Goal: Transaction & Acquisition: Purchase product/service

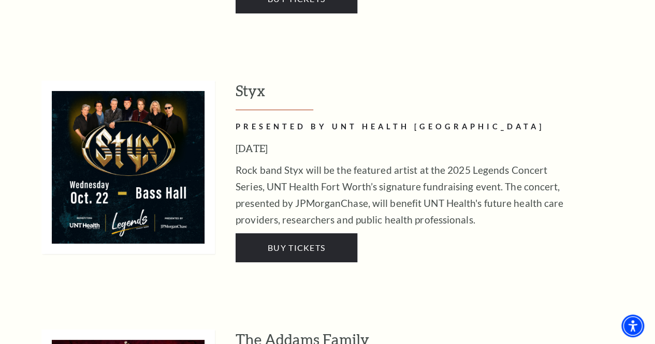
scroll to position [1788, 0]
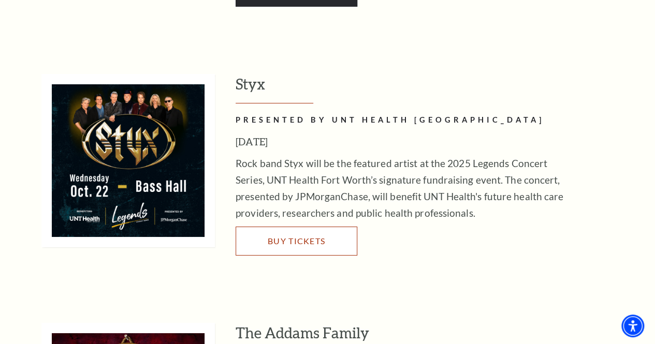
click at [278, 236] on span "Buy Tickets" at bounding box center [296, 241] width 57 height 10
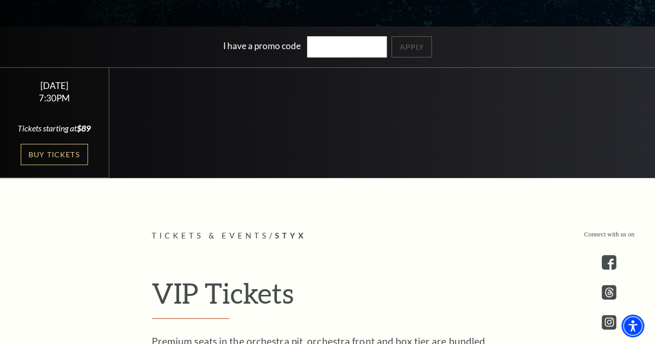
scroll to position [240, 0]
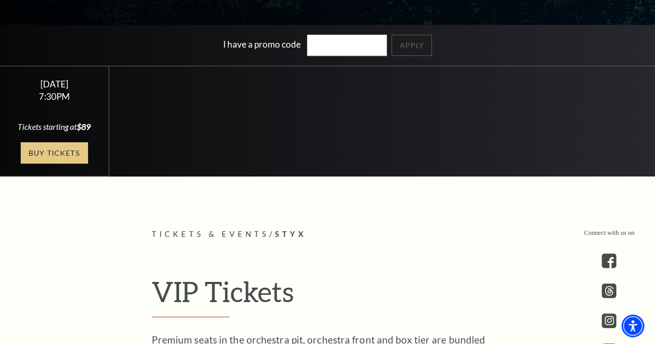
click at [64, 163] on link "Buy Tickets" at bounding box center [54, 152] width 67 height 21
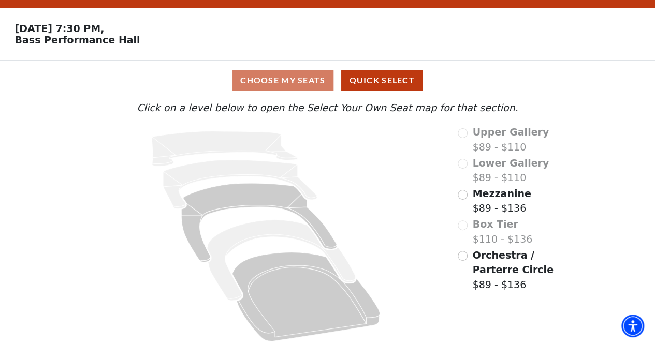
scroll to position [32, 0]
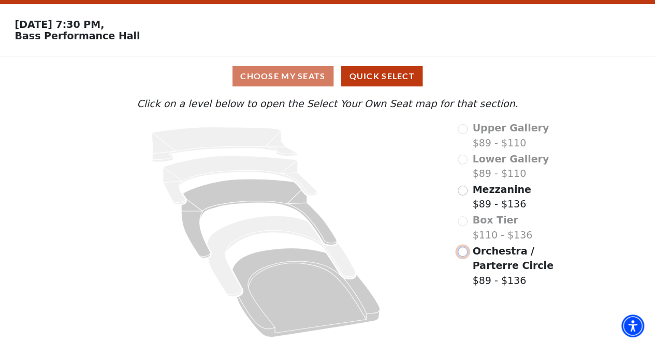
click at [461, 252] on input "Orchestra / Parterre Circle$89 - $136\a" at bounding box center [463, 252] width 10 height 10
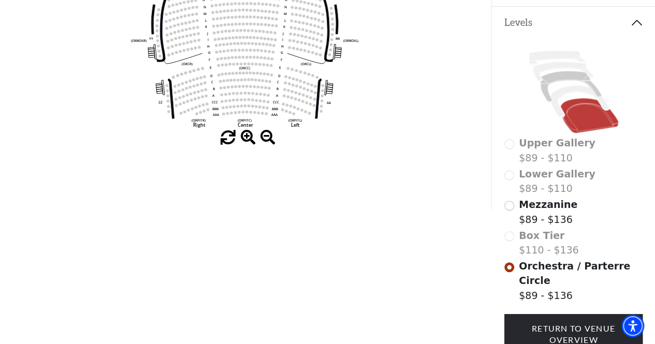
scroll to position [220, 0]
click at [508, 203] on input "Mezzanine$89 - $136\a" at bounding box center [509, 206] width 10 height 10
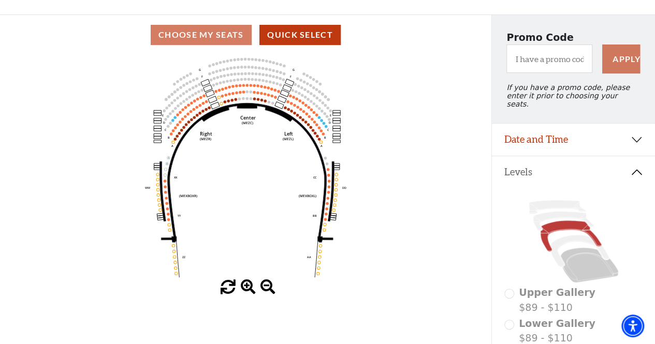
scroll to position [71, 0]
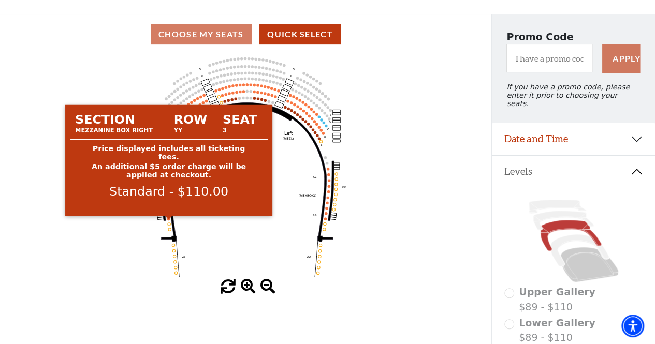
click at [170, 220] on circle at bounding box center [168, 218] width 3 height 3
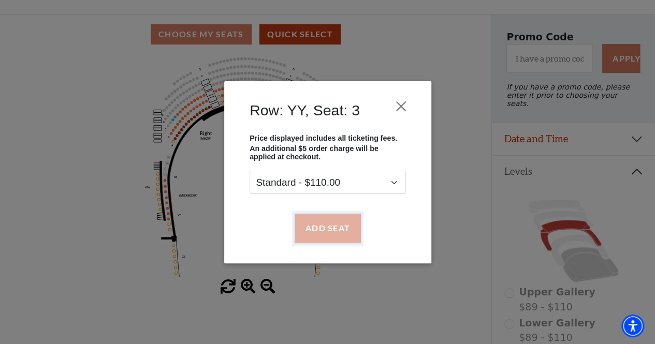
click at [318, 228] on button "Add Seat" at bounding box center [327, 228] width 66 height 29
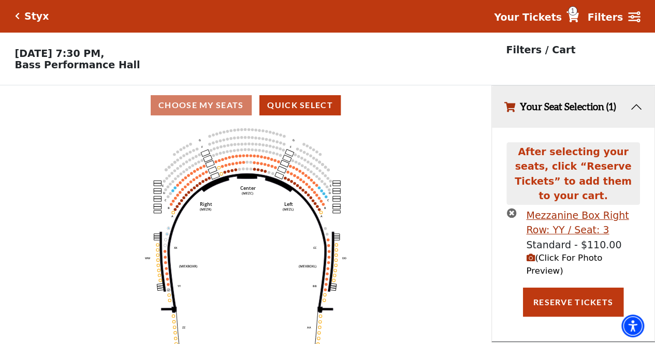
scroll to position [0, 0]
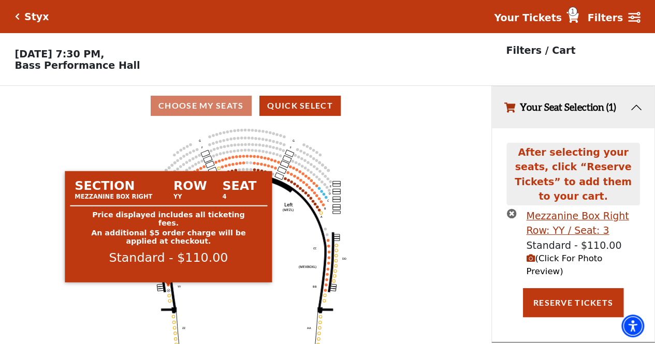
click at [168, 286] on circle at bounding box center [168, 285] width 3 height 3
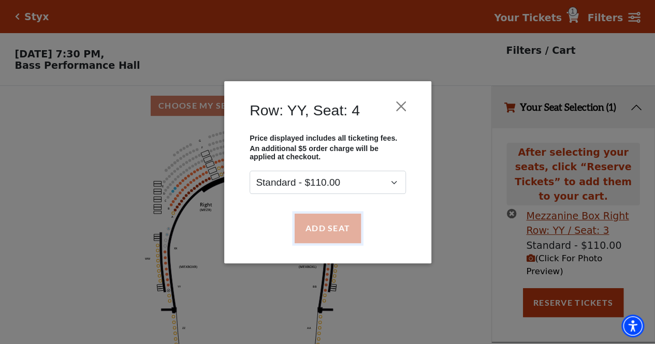
click at [311, 227] on button "Add Seat" at bounding box center [327, 228] width 66 height 29
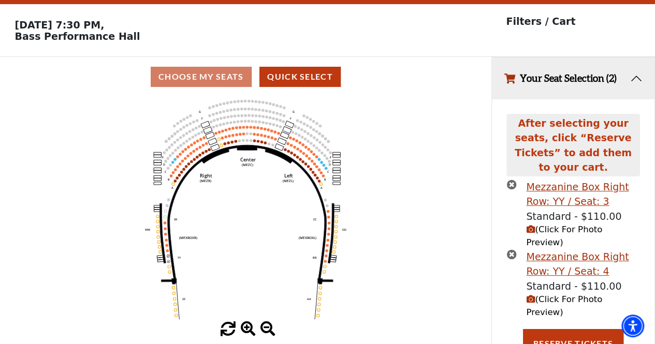
scroll to position [30, 0]
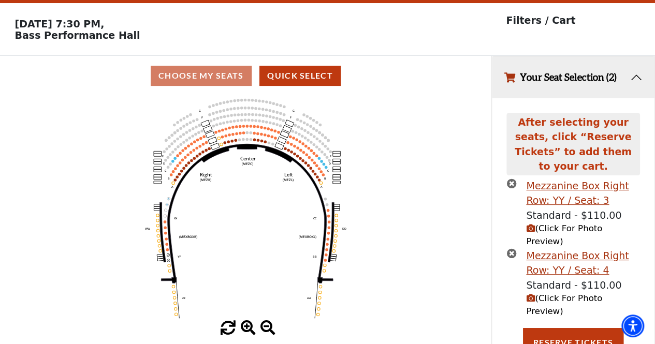
click at [531, 294] on icon "(Click For Photo Preview)" at bounding box center [530, 298] width 9 height 9
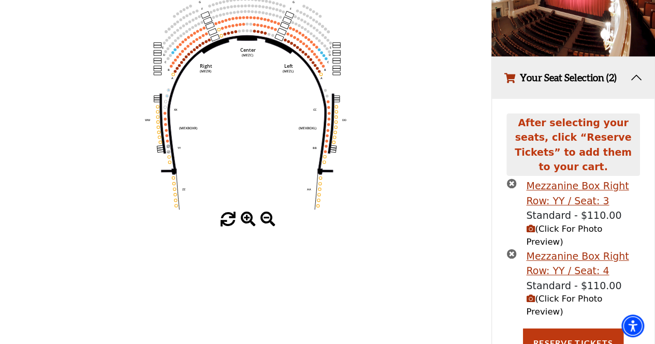
scroll to position [139, 0]
click at [554, 329] on button "Reserve Tickets" at bounding box center [573, 343] width 100 height 29
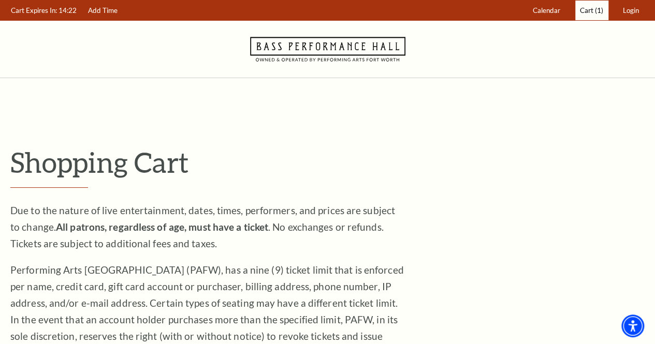
click at [586, 13] on span "Cart" at bounding box center [586, 10] width 13 height 8
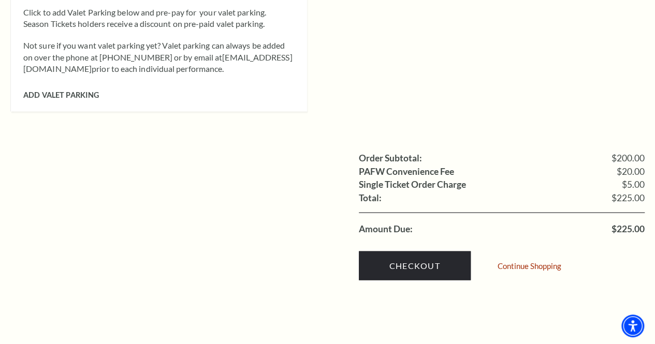
scroll to position [941, 0]
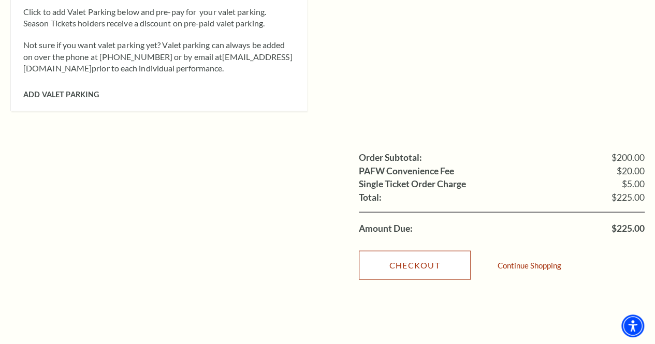
click at [410, 251] on link "Checkout" at bounding box center [415, 265] width 112 height 29
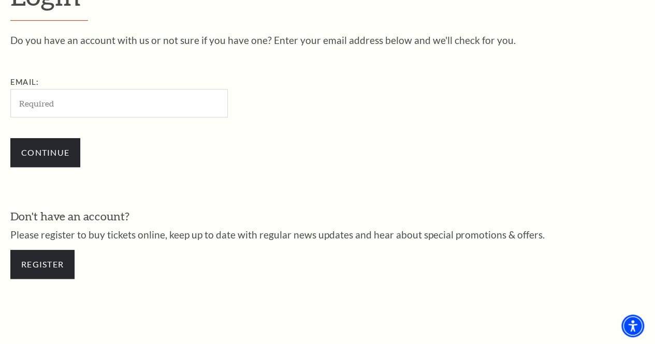
scroll to position [296, 0]
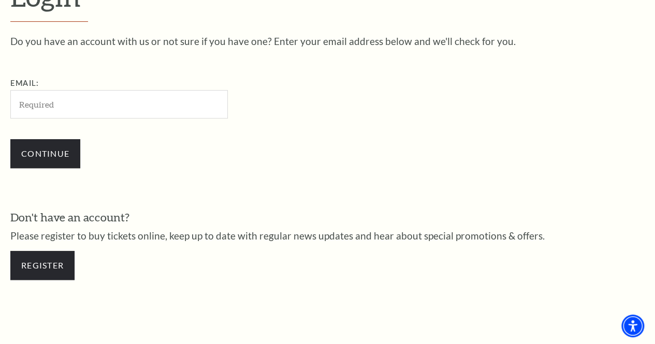
click at [94, 108] on input "Email:" at bounding box center [118, 104] width 217 height 28
type input "david_griffith@bradycorp.com"
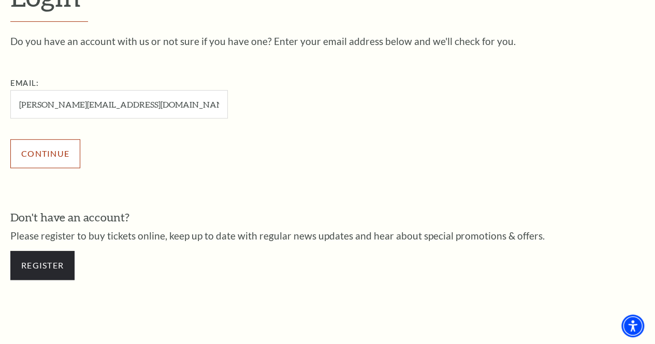
click at [34, 159] on input "Continue" at bounding box center [45, 153] width 70 height 29
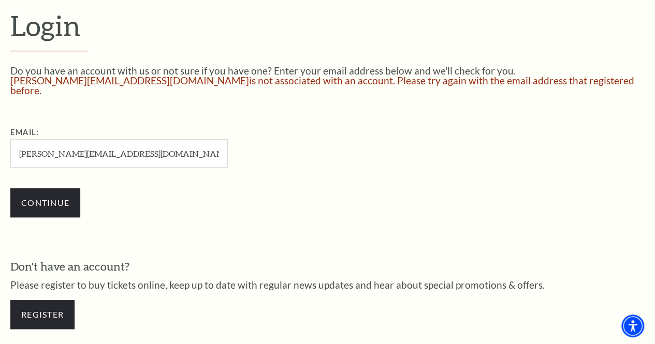
scroll to position [263, 0]
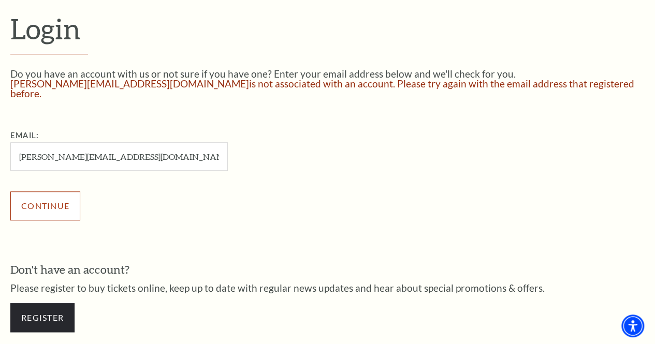
click at [47, 200] on input "Continue" at bounding box center [45, 206] width 70 height 29
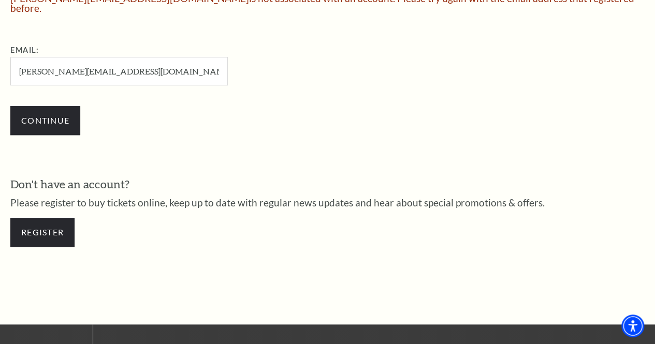
scroll to position [349, 0]
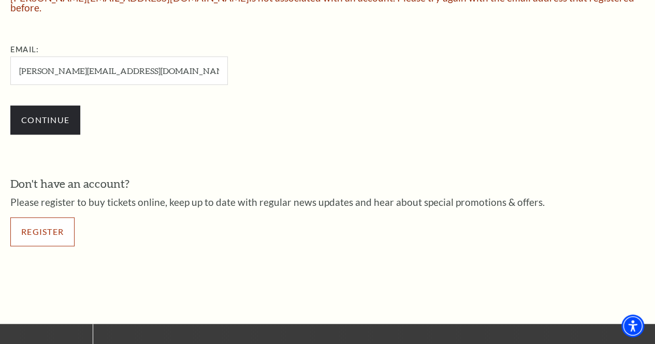
click at [47, 228] on link "Register" at bounding box center [42, 231] width 64 height 29
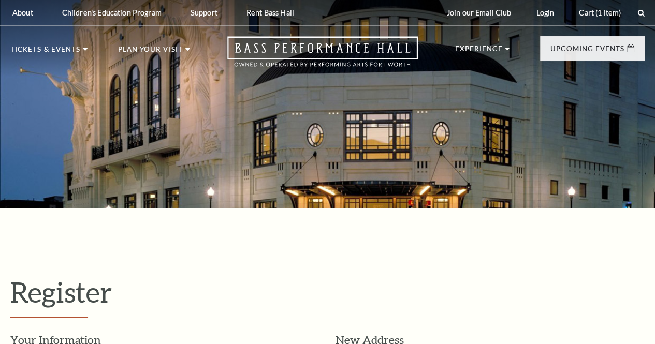
select select "1"
select select "TX"
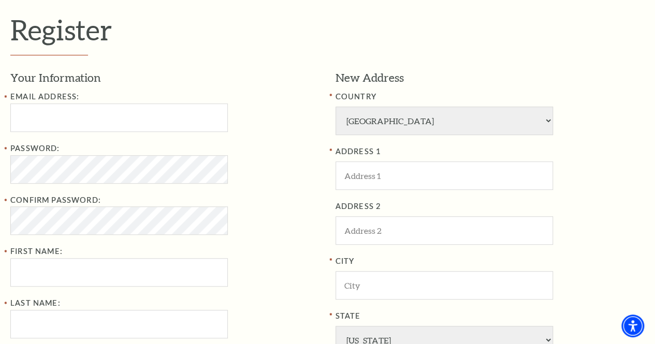
scroll to position [263, 0]
click at [152, 130] on input "Email Address:" at bounding box center [118, 117] width 217 height 28
type input "[PERSON_NAME][EMAIL_ADDRESS][DOMAIN_NAME]"
type input "Lisa"
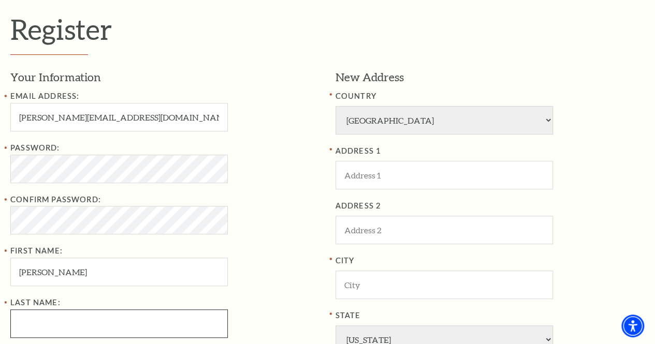
type input "Griffith"
type input "8179254220"
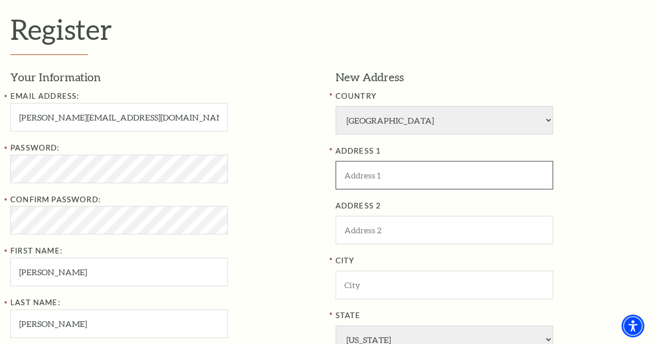
type input "[STREET_ADDRESS]"
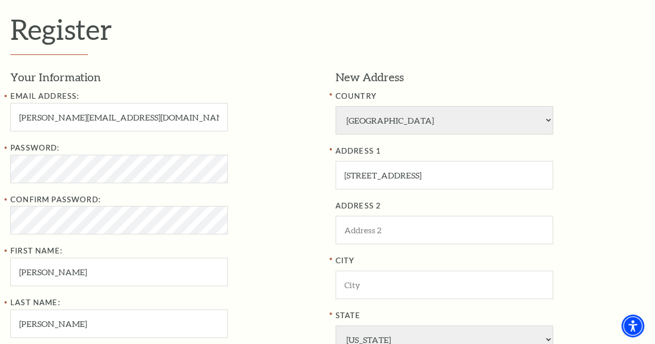
type input "[GEOGRAPHIC_DATA]"
type input "76107"
type input "817-925-4220"
click at [272, 196] on div "Password: Confirm Password: First Name: Lisa" at bounding box center [165, 214] width 310 height 144
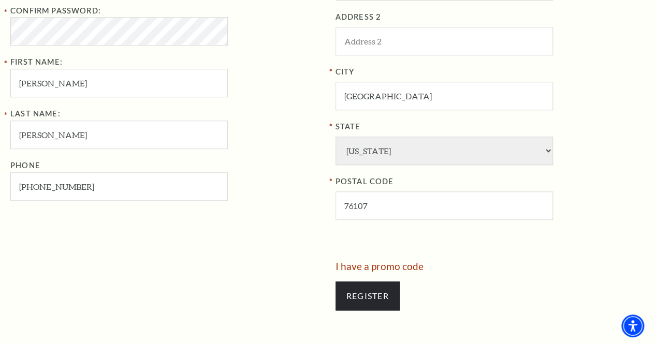
scroll to position [452, 0]
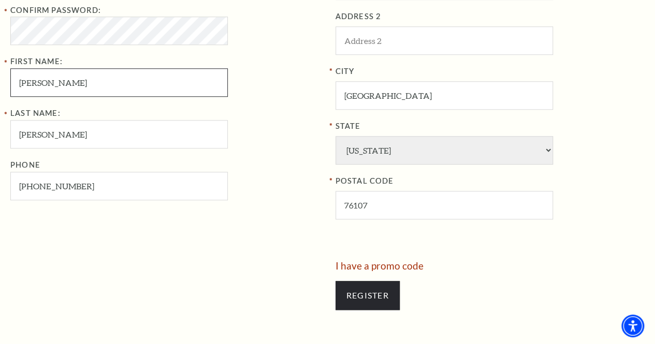
click at [75, 85] on input "Lisa" at bounding box center [118, 82] width 217 height 28
type input "[PERSON_NAME]"
click at [264, 131] on div "Last Name: Griffith Phone 817-925-4220" at bounding box center [165, 153] width 310 height 93
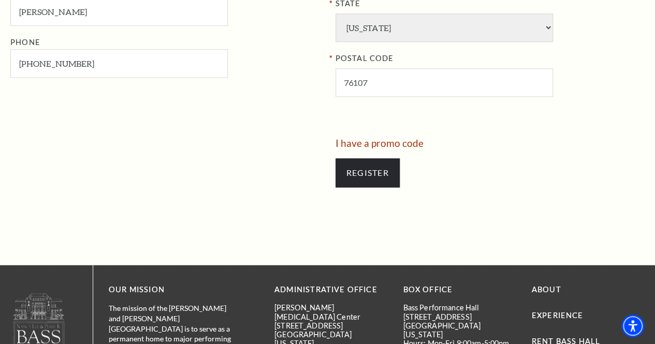
scroll to position [576, 0]
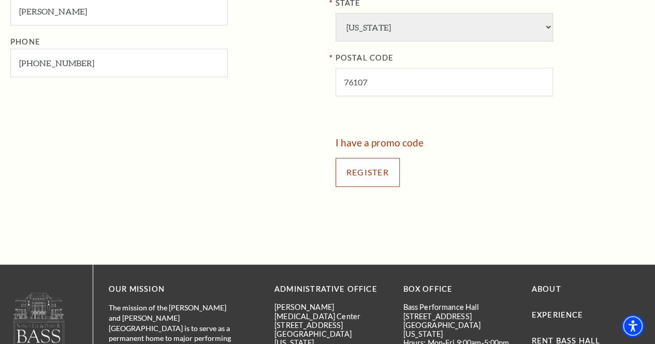
click at [350, 167] on input "Register" at bounding box center [367, 172] width 64 height 29
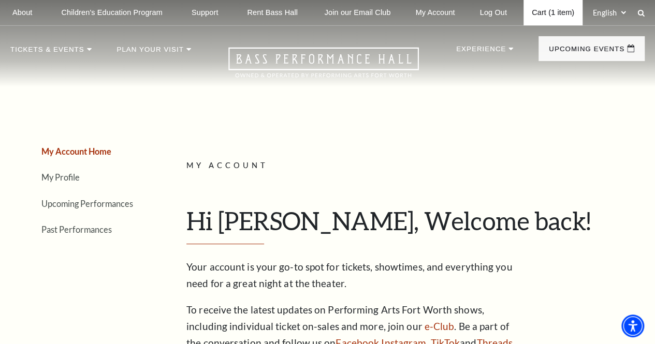
click at [536, 13] on link "Cart (1 item)" at bounding box center [552, 12] width 59 height 25
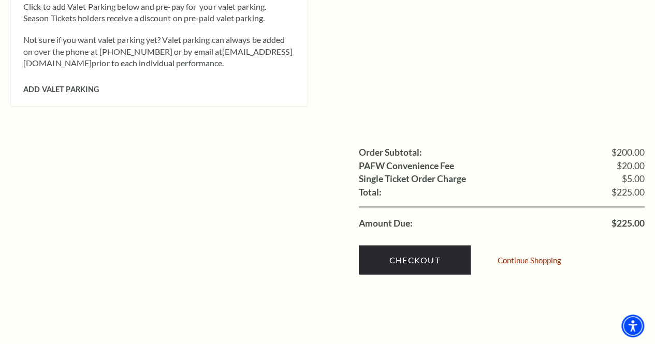
scroll to position [950, 0]
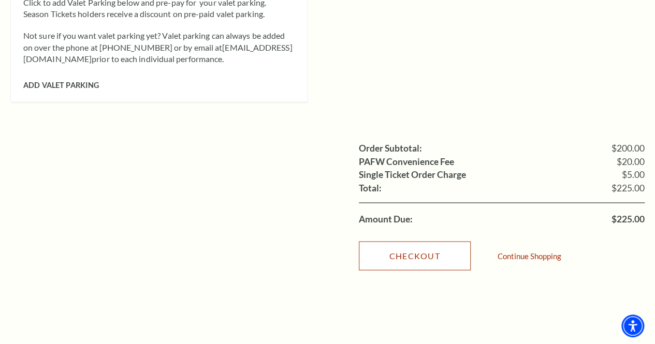
click at [398, 241] on link "Checkout" at bounding box center [415, 255] width 112 height 29
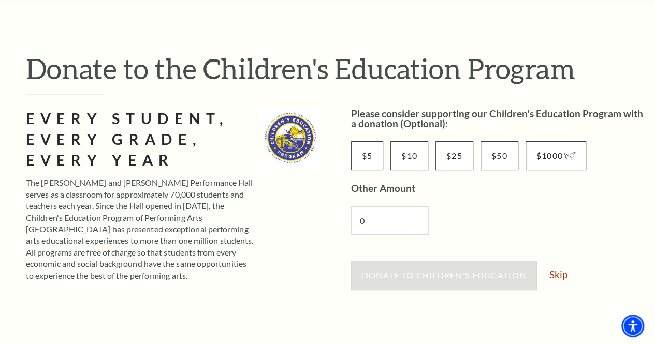
scroll to position [84, 0]
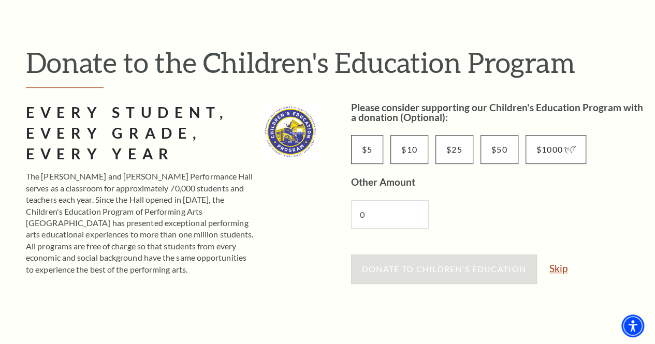
click at [562, 269] on link "Skip" at bounding box center [558, 268] width 18 height 10
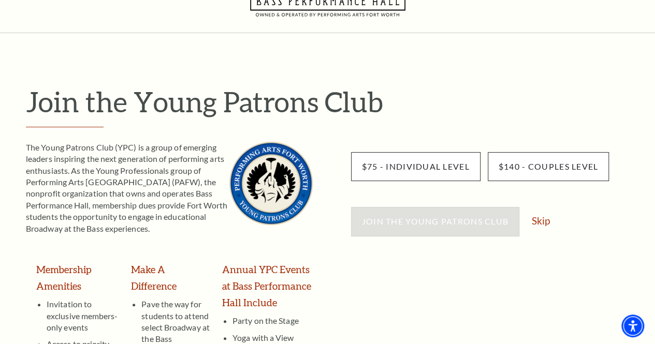
scroll to position [46, 0]
click at [542, 221] on link "Skip" at bounding box center [541, 220] width 18 height 10
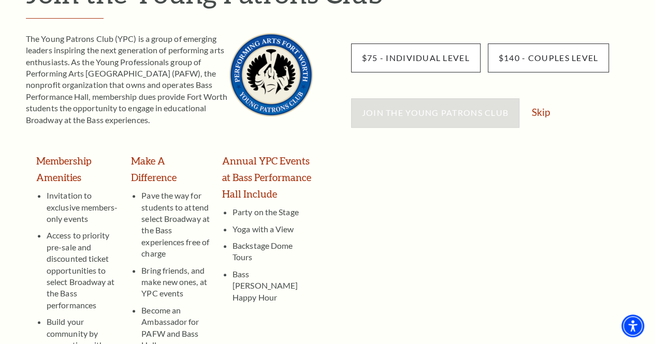
scroll to position [154, 0]
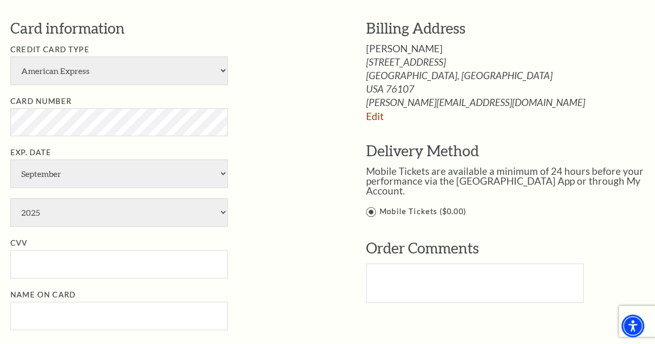
scroll to position [559, 0]
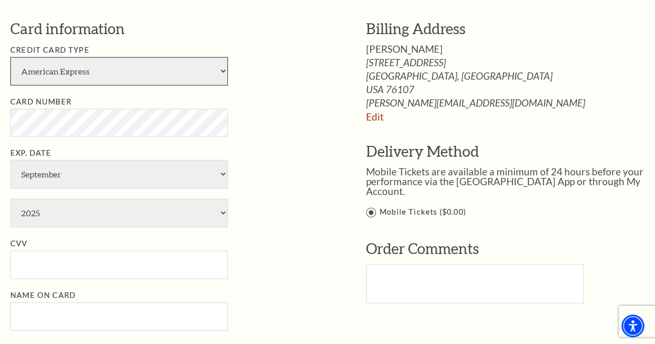
click at [122, 72] on select "American Express Visa Master Card Discover" at bounding box center [118, 71] width 217 height 28
click at [10, 57] on select "American Express Visa Master Card Discover" at bounding box center [118, 71] width 217 height 28
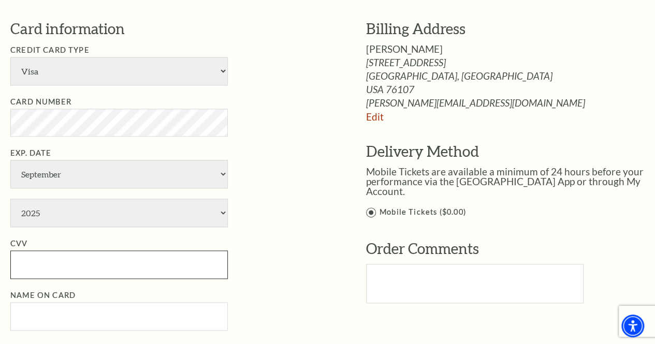
click at [69, 266] on input "CVV" at bounding box center [118, 265] width 217 height 28
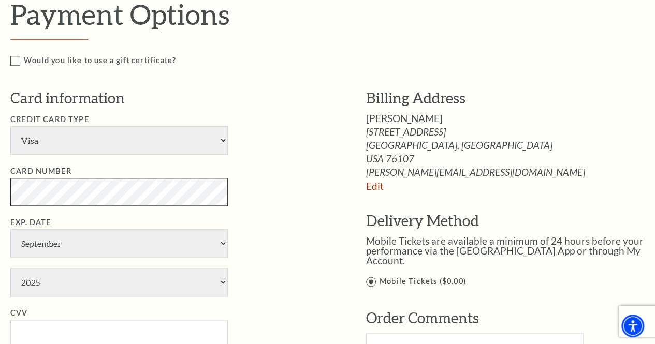
scroll to position [491, 0]
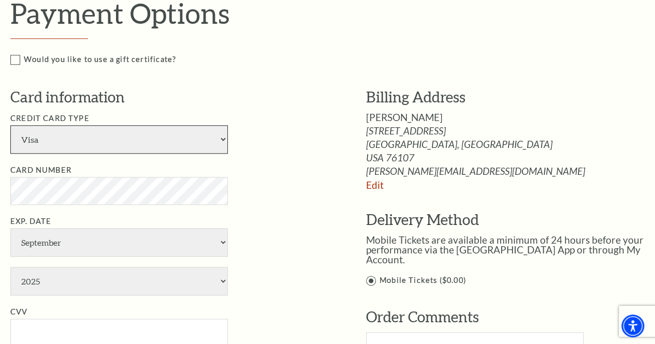
click at [188, 143] on select "American Express Visa Master Card Discover" at bounding box center [118, 139] width 217 height 28
select select "28"
click at [10, 125] on select "American Express Visa Master Card Discover" at bounding box center [118, 139] width 217 height 28
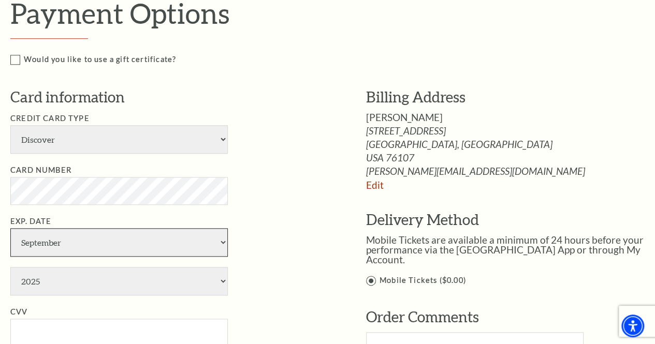
click at [142, 237] on select "January February March April May June July August September October November De…" at bounding box center [118, 242] width 217 height 28
select select "8"
click at [10, 228] on select "January February March April May June July August September October November De…" at bounding box center [118, 242] width 217 height 28
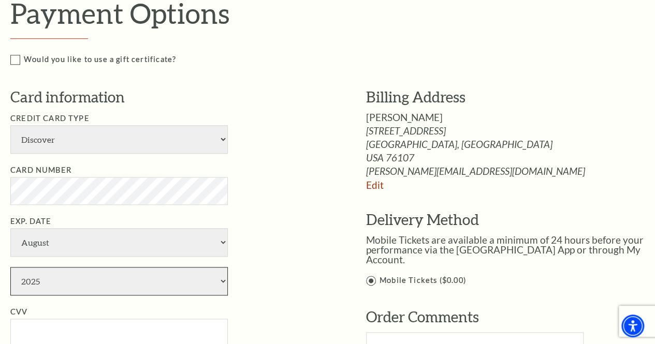
click at [108, 285] on select "2025 2026 2027 2028 2029 2030 2031 2032 2033 2034" at bounding box center [118, 281] width 217 height 28
select select "2028"
click at [10, 267] on select "2025 2026 2027 2028 2029 2030 2031 2032 2033 2034" at bounding box center [118, 281] width 217 height 28
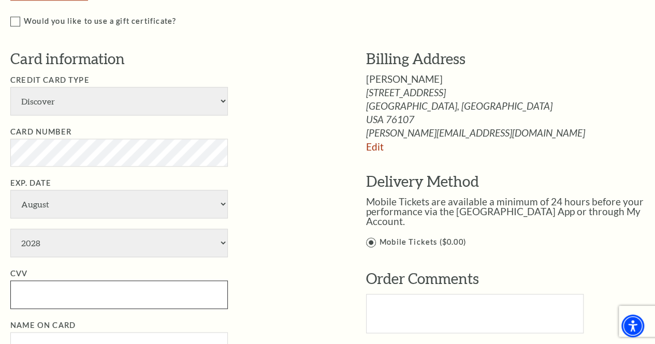
click at [72, 293] on input "CVV" at bounding box center [118, 295] width 217 height 28
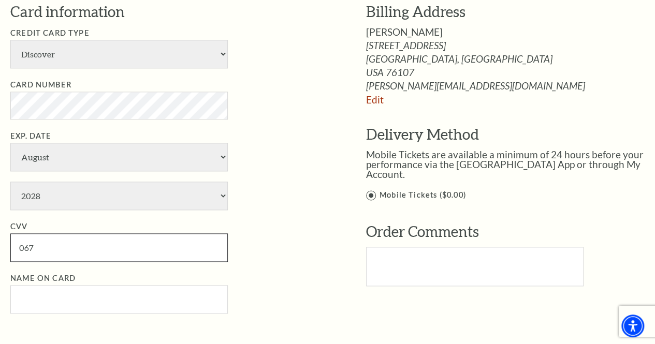
scroll to position [576, 0]
type input "067"
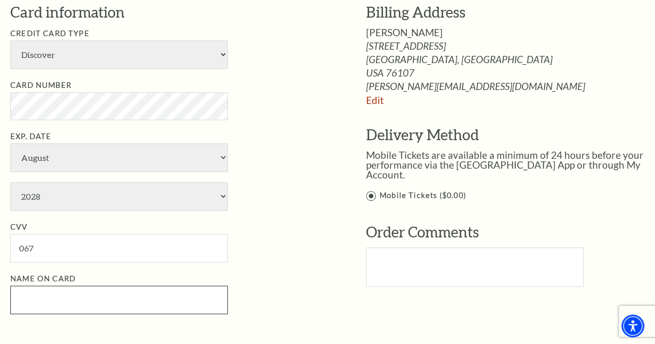
click at [72, 293] on input "Name on Card" at bounding box center [118, 300] width 217 height 28
type input "[PERSON_NAME]"
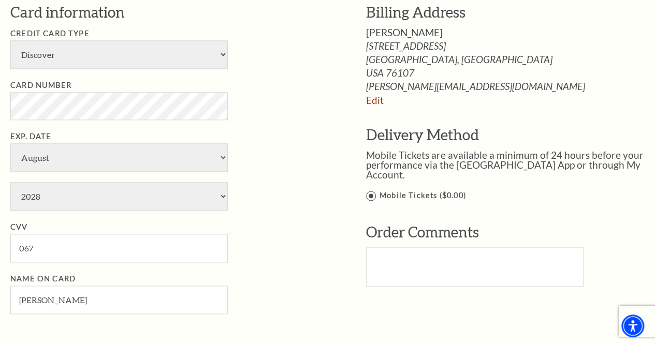
click at [268, 277] on li "Name on Card [PERSON_NAME]" at bounding box center [172, 293] width 325 height 41
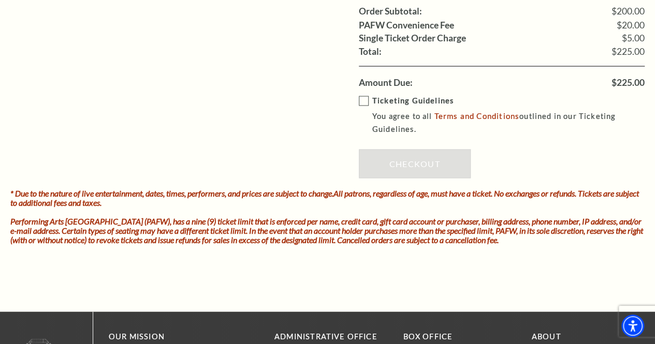
scroll to position [954, 0]
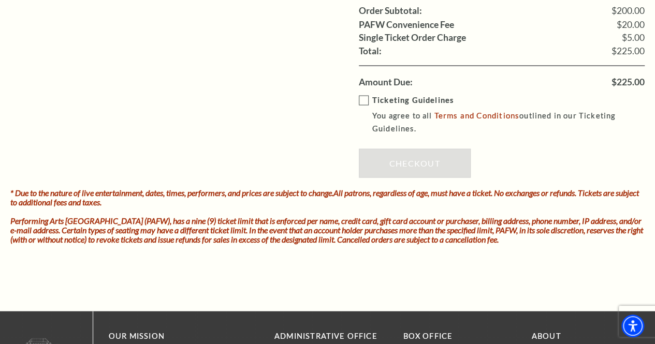
click at [361, 97] on label "Ticketing Guidelines You agree to all Terms and Conditions outlined in our Tick…" at bounding box center [509, 114] width 301 height 41
click at [0, 0] on input "Ticketing Guidelines You agree to all Terms and Conditions outlined in our Tick…" at bounding box center [0, 0] width 0 height 0
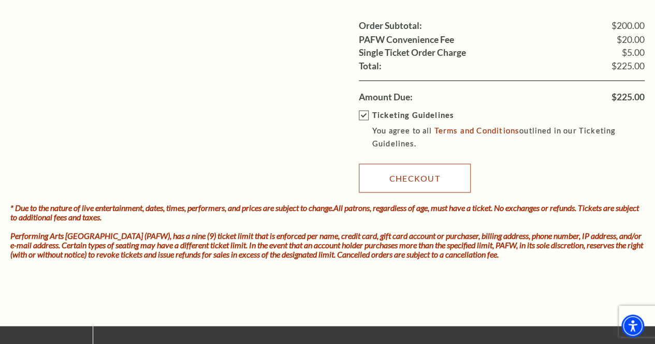
scroll to position [936, 0]
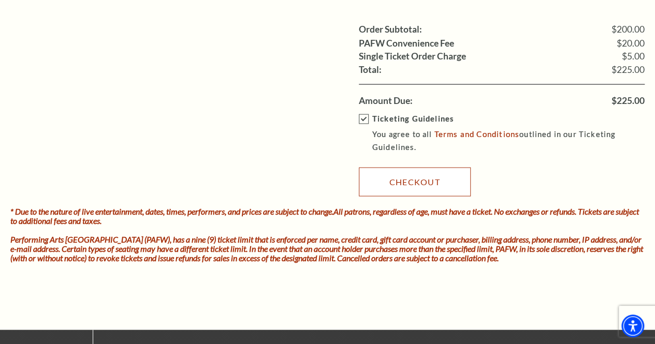
click at [403, 179] on link "Checkout" at bounding box center [415, 181] width 112 height 29
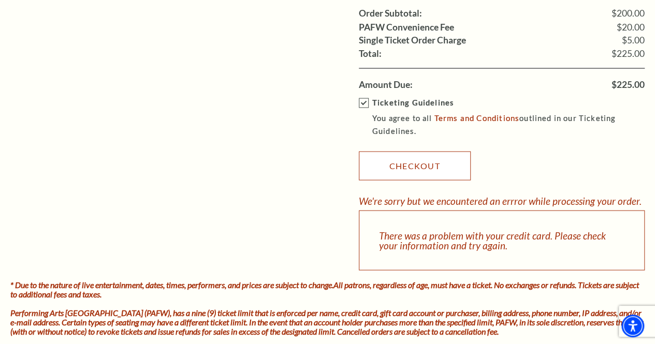
scroll to position [958, 0]
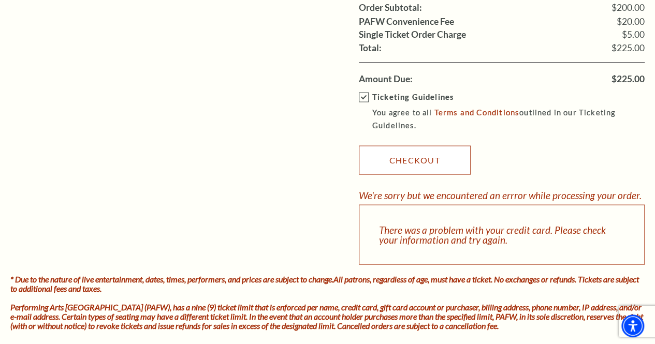
click at [399, 158] on link "Checkout" at bounding box center [415, 159] width 112 height 29
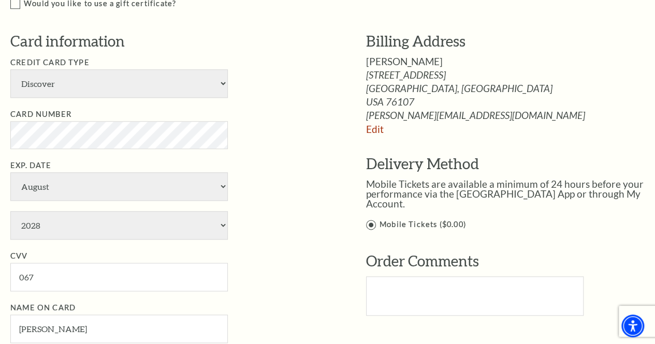
scroll to position [550, 0]
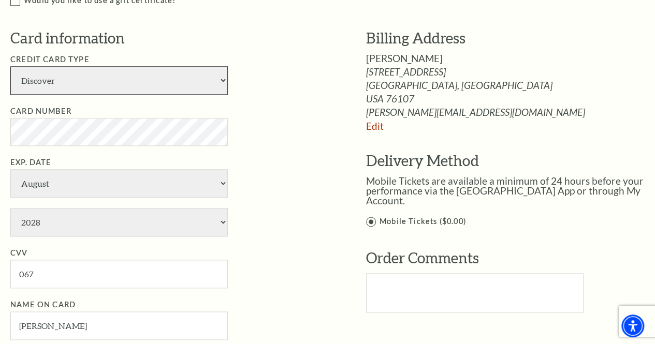
click at [179, 81] on select "American Express Visa Master Card Discover" at bounding box center [118, 80] width 217 height 28
select select "24"
click at [10, 66] on select "American Express Visa Master Card Discover" at bounding box center [118, 80] width 217 height 28
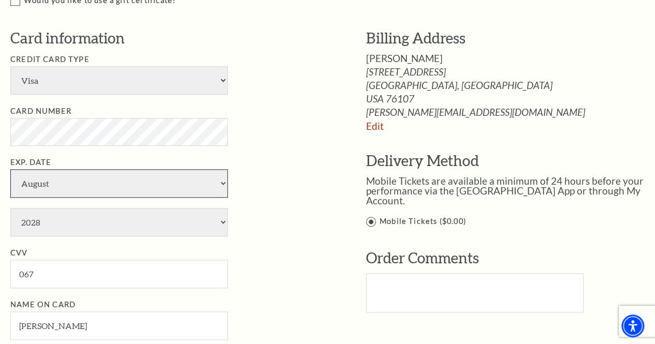
click at [155, 180] on select "January February March April May June July August September October November De…" at bounding box center [118, 183] width 217 height 28
select select "3"
click at [10, 169] on select "January February March April May June July August September October November De…" at bounding box center [118, 183] width 217 height 28
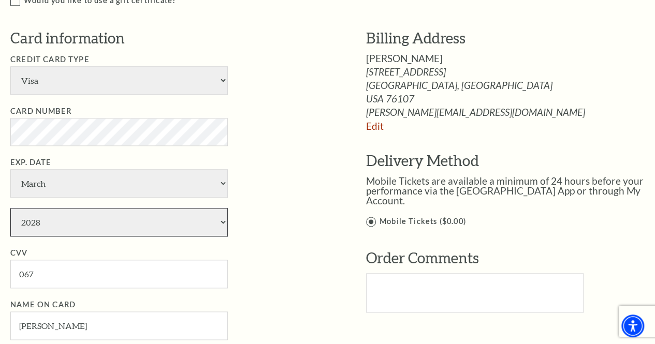
click at [121, 228] on select "2025 2026 2027 2028 2029 2030 2031 2032 2033 2034" at bounding box center [118, 222] width 217 height 28
select select "2027"
click at [10, 208] on select "2025 2026 2027 2028 2029 2030 2031 2032 2033 2034" at bounding box center [118, 222] width 217 height 28
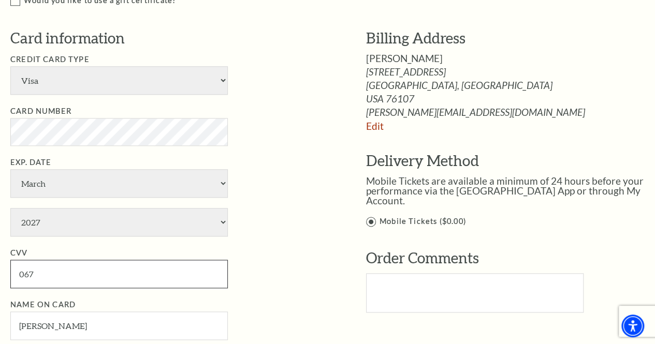
click at [122, 273] on input "067" at bounding box center [118, 274] width 217 height 28
type input "0"
type input "682"
click at [294, 272] on li "CVV 682" at bounding box center [172, 267] width 325 height 41
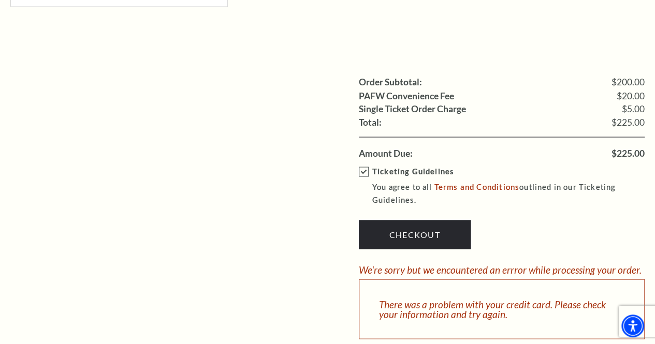
scroll to position [884, 0]
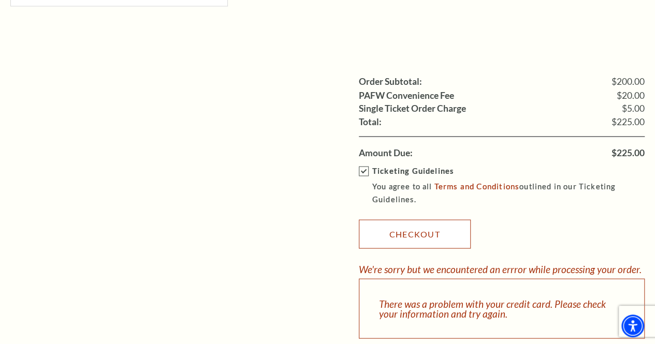
click at [404, 229] on link "Checkout" at bounding box center [415, 233] width 112 height 29
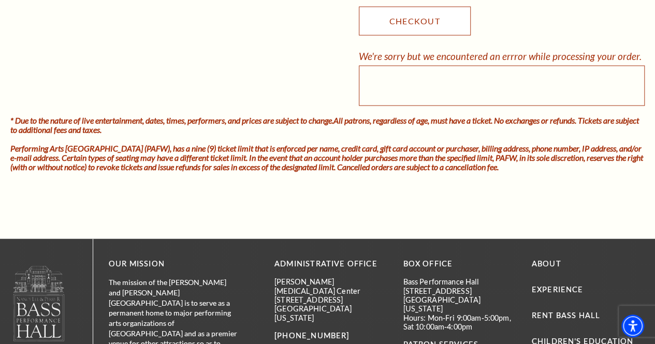
scroll to position [1097, 0]
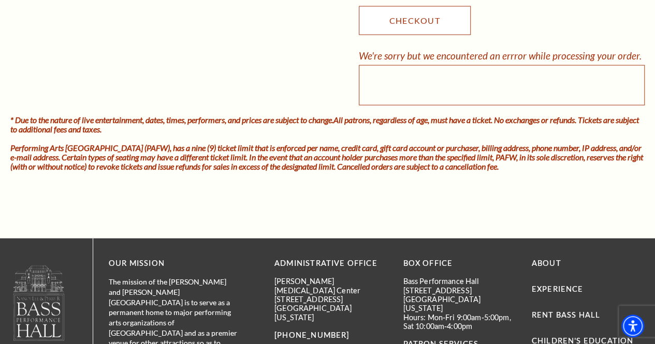
click at [404, 17] on link "Checkout" at bounding box center [415, 20] width 112 height 29
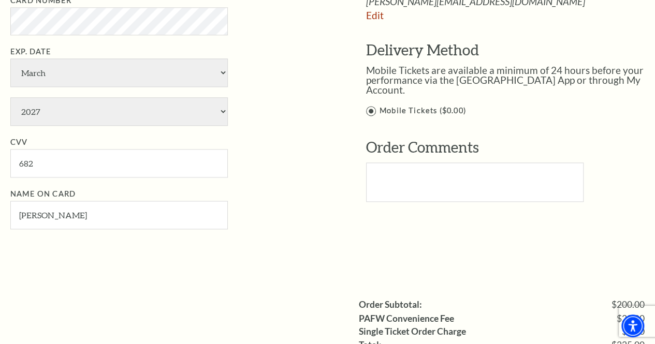
scroll to position [661, 0]
